Goal: Navigation & Orientation: Find specific page/section

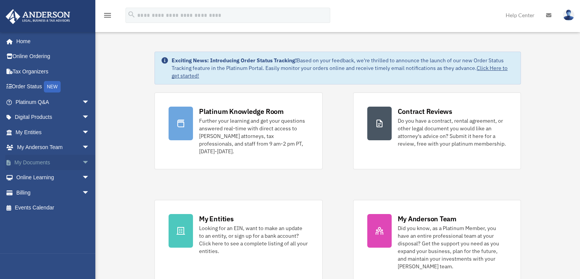
click at [24, 161] on link "My Documents arrow_drop_down" at bounding box center [53, 162] width 96 height 15
click at [82, 162] on span "arrow_drop_down" at bounding box center [89, 163] width 15 height 16
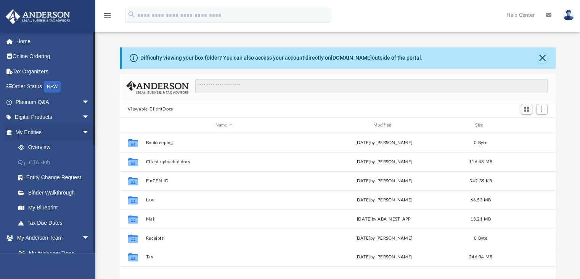
scroll to position [167, 430]
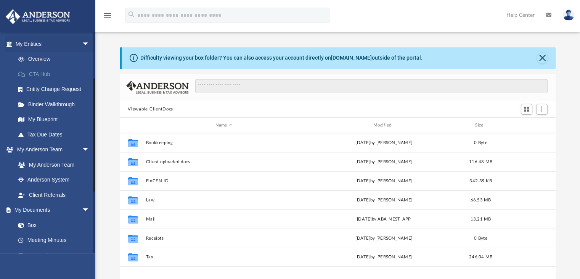
click at [47, 155] on link "My [PERSON_NAME] Team arrow_drop_down" at bounding box center [51, 149] width 92 height 15
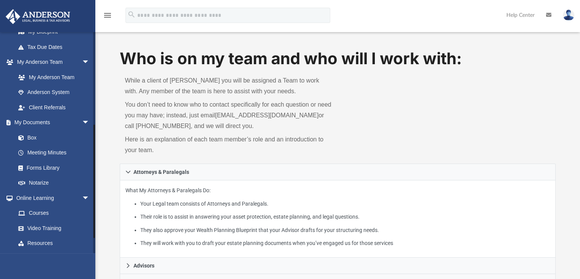
scroll to position [176, 0]
click at [28, 137] on link "Box" at bounding box center [56, 137] width 90 height 15
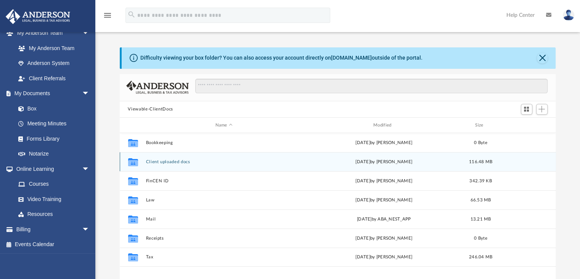
scroll to position [1, 0]
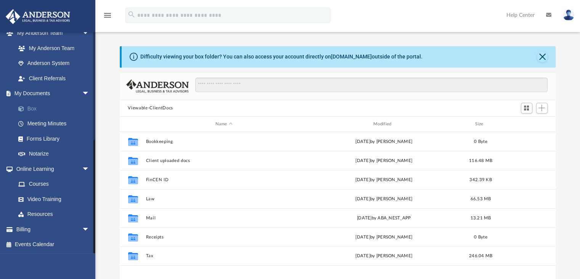
click at [37, 108] on link "Box" at bounding box center [56, 108] width 90 height 15
click at [29, 107] on link "Box" at bounding box center [56, 108] width 90 height 15
click at [31, 104] on link "Box" at bounding box center [56, 108] width 90 height 15
click at [26, 103] on link "Box" at bounding box center [56, 108] width 90 height 15
click at [29, 105] on link "Box" at bounding box center [56, 108] width 90 height 15
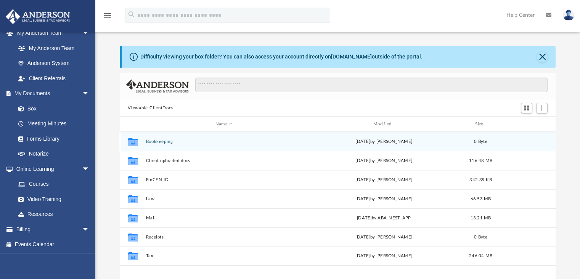
scroll to position [0, 0]
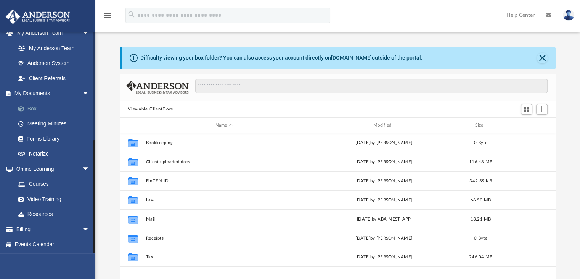
click at [35, 105] on link "Box" at bounding box center [56, 108] width 90 height 15
click at [41, 138] on link "Forms Library" at bounding box center [56, 138] width 90 height 15
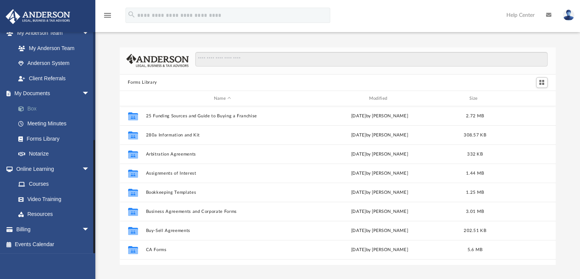
click at [29, 107] on link "Box" at bounding box center [56, 108] width 90 height 15
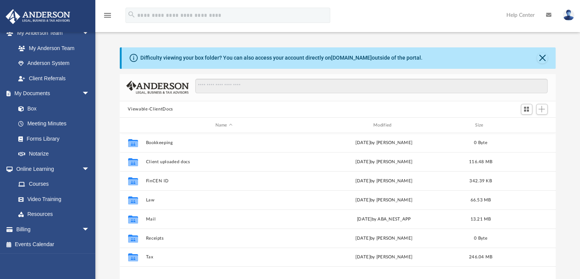
scroll to position [167, 430]
click at [235, 58] on div "Difficulty viewing your box folder? You can also access your account directly o…" at bounding box center [281, 58] width 282 height 8
click at [135, 58] on icon at bounding box center [134, 58] width 8 height 8
click at [154, 56] on div "Difficulty viewing your box folder? You can also access your account directly o…" at bounding box center [281, 58] width 282 height 8
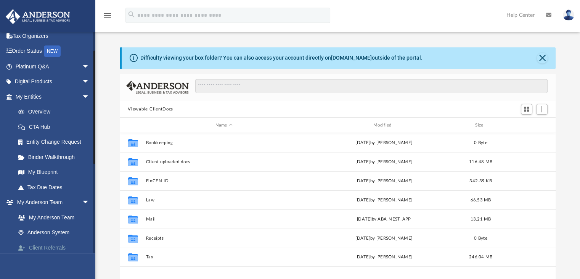
scroll to position [35, 0]
click at [567, 17] on img at bounding box center [568, 15] width 11 height 11
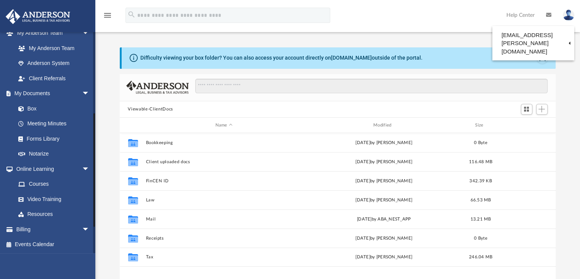
scroll to position [0, 0]
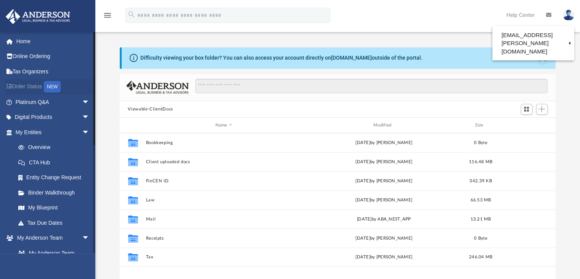
click at [31, 86] on link "Order Status NEW" at bounding box center [53, 87] width 96 height 16
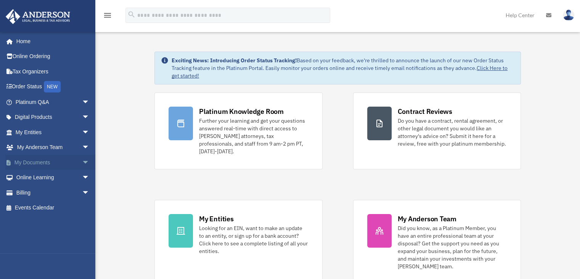
click at [82, 160] on span "arrow_drop_down" at bounding box center [89, 163] width 15 height 16
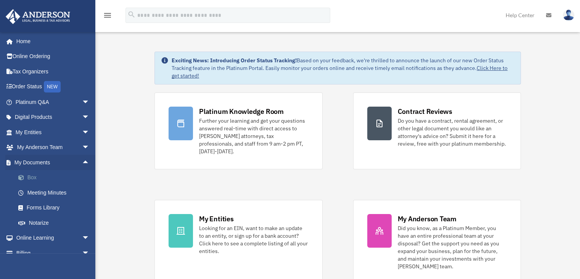
click at [19, 173] on link "Box" at bounding box center [56, 177] width 90 height 15
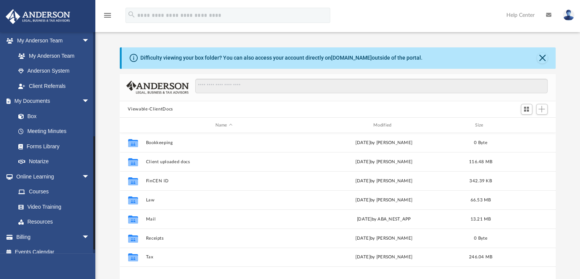
scroll to position [198, 0]
click at [388, 125] on div "Modified" at bounding box center [384, 125] width 157 height 7
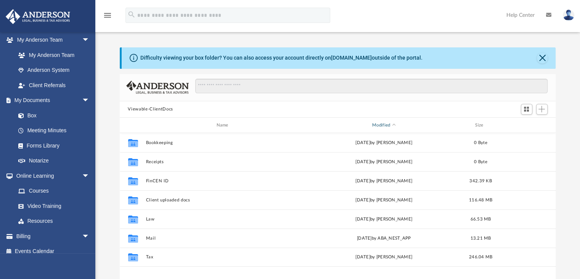
click at [388, 125] on div "Modified" at bounding box center [384, 125] width 157 height 7
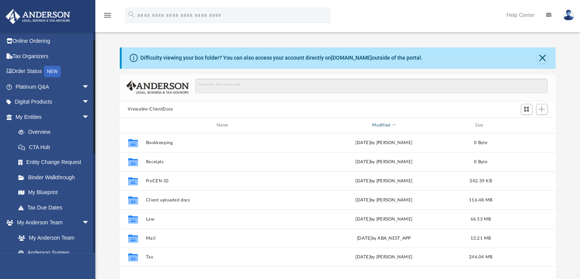
scroll to position [0, 0]
